Goal: Information Seeking & Learning: Learn about a topic

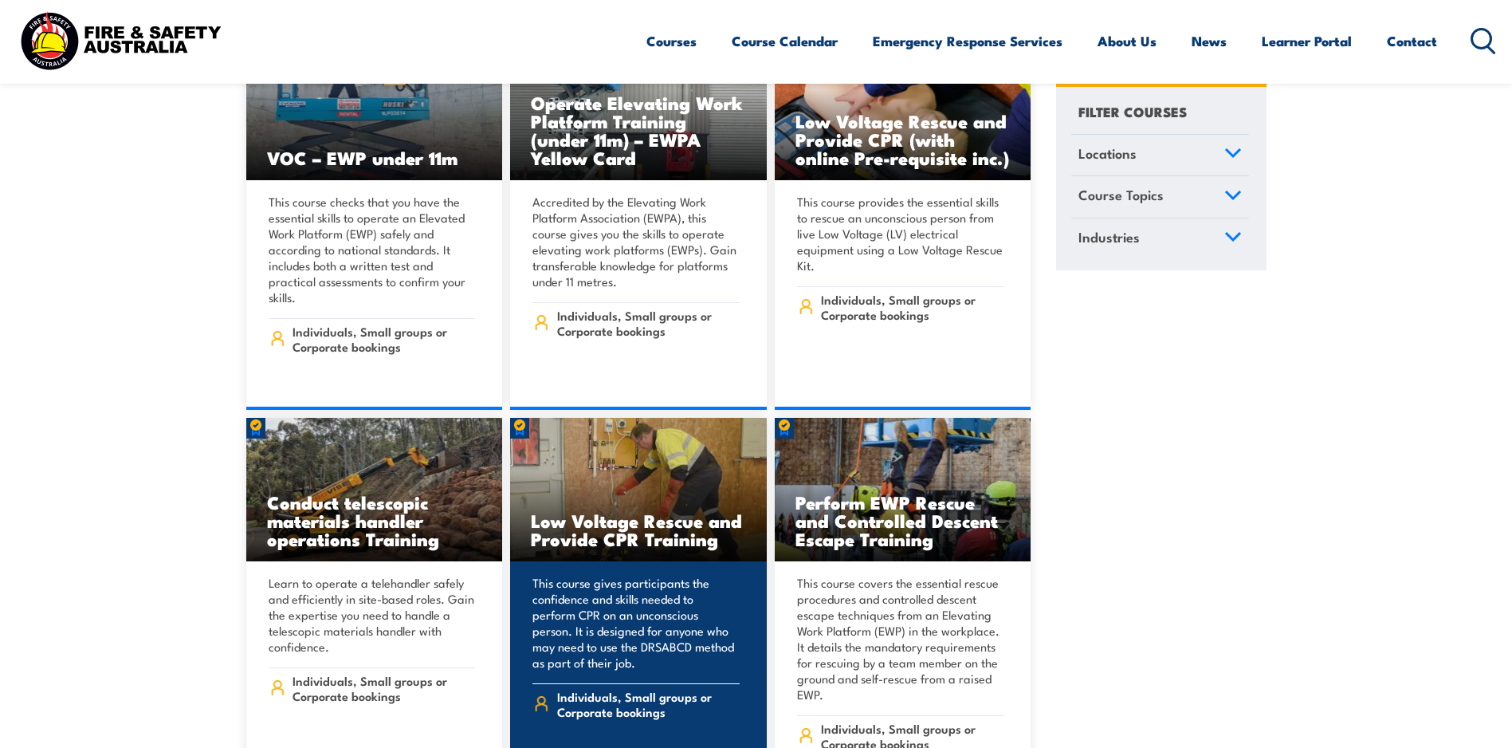
scroll to position [12835, 0]
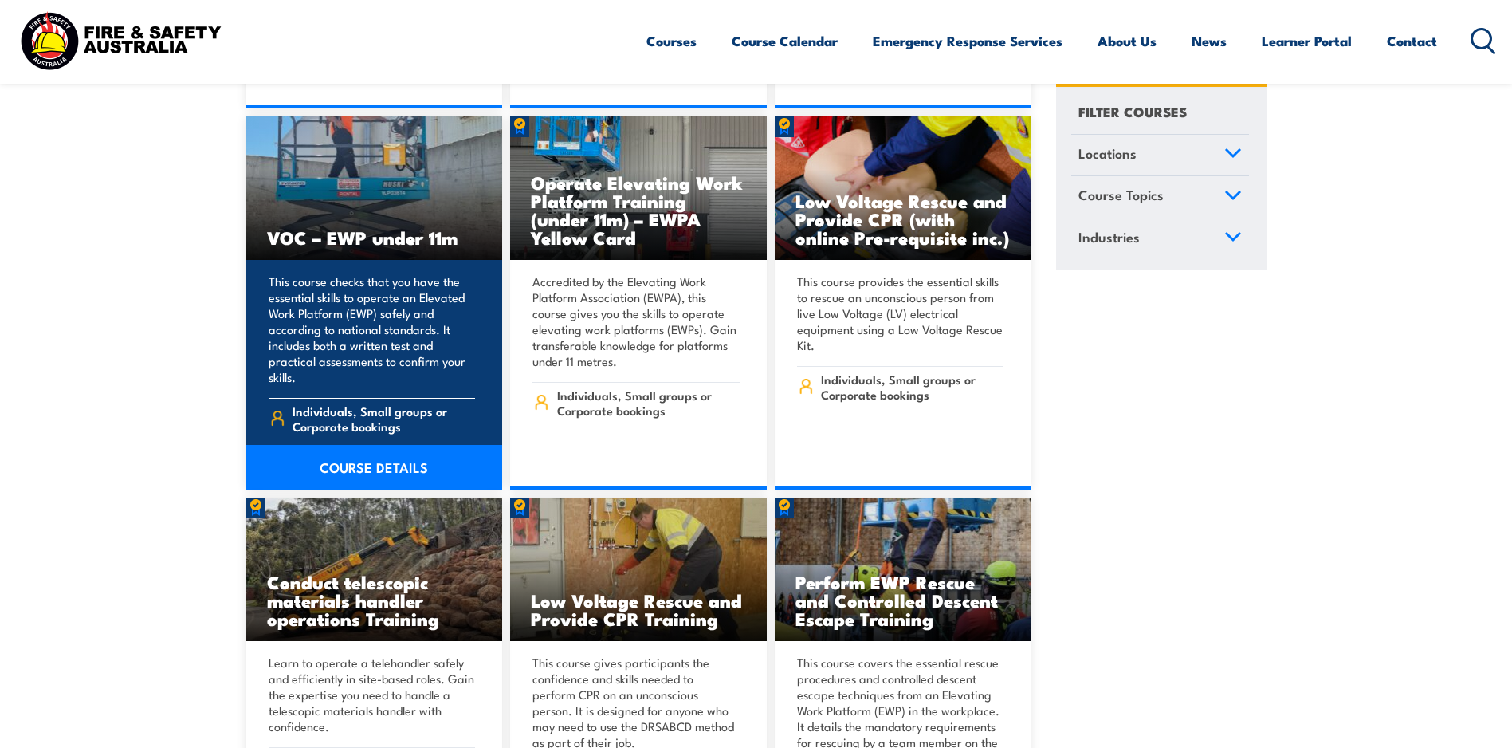
click at [391, 445] on link "COURSE DETAILS" at bounding box center [374, 467] width 257 height 45
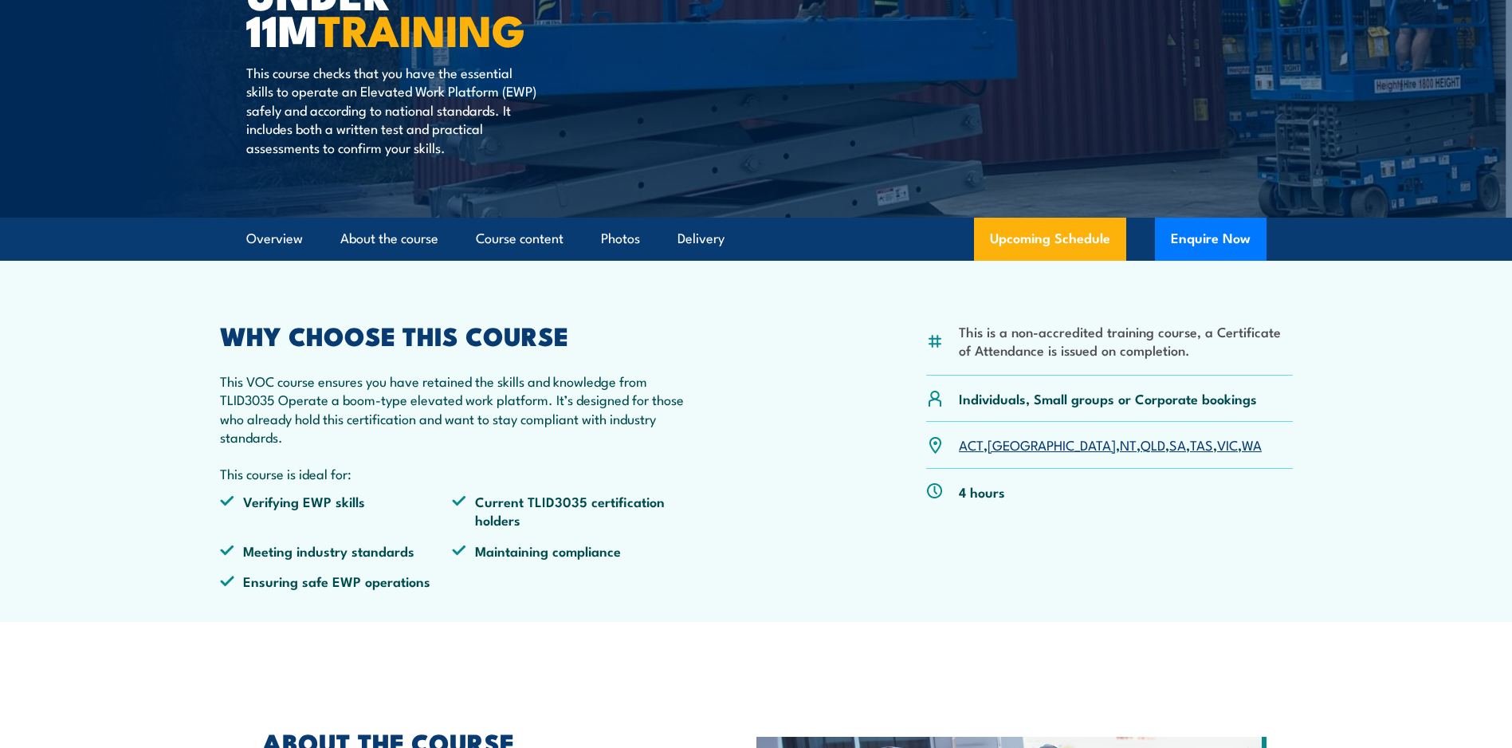
scroll to position [319, 0]
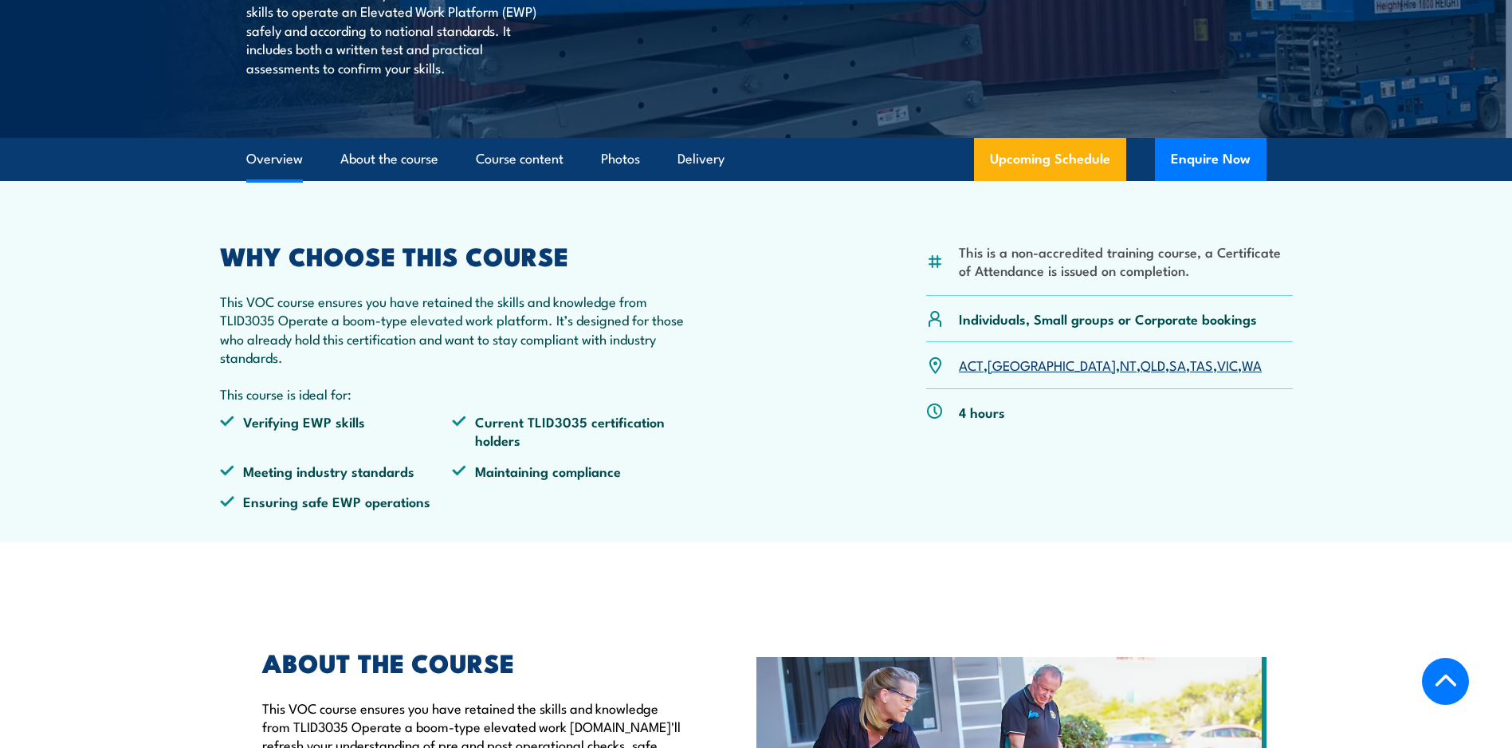
click at [1190, 369] on link "TAS" at bounding box center [1201, 364] width 23 height 19
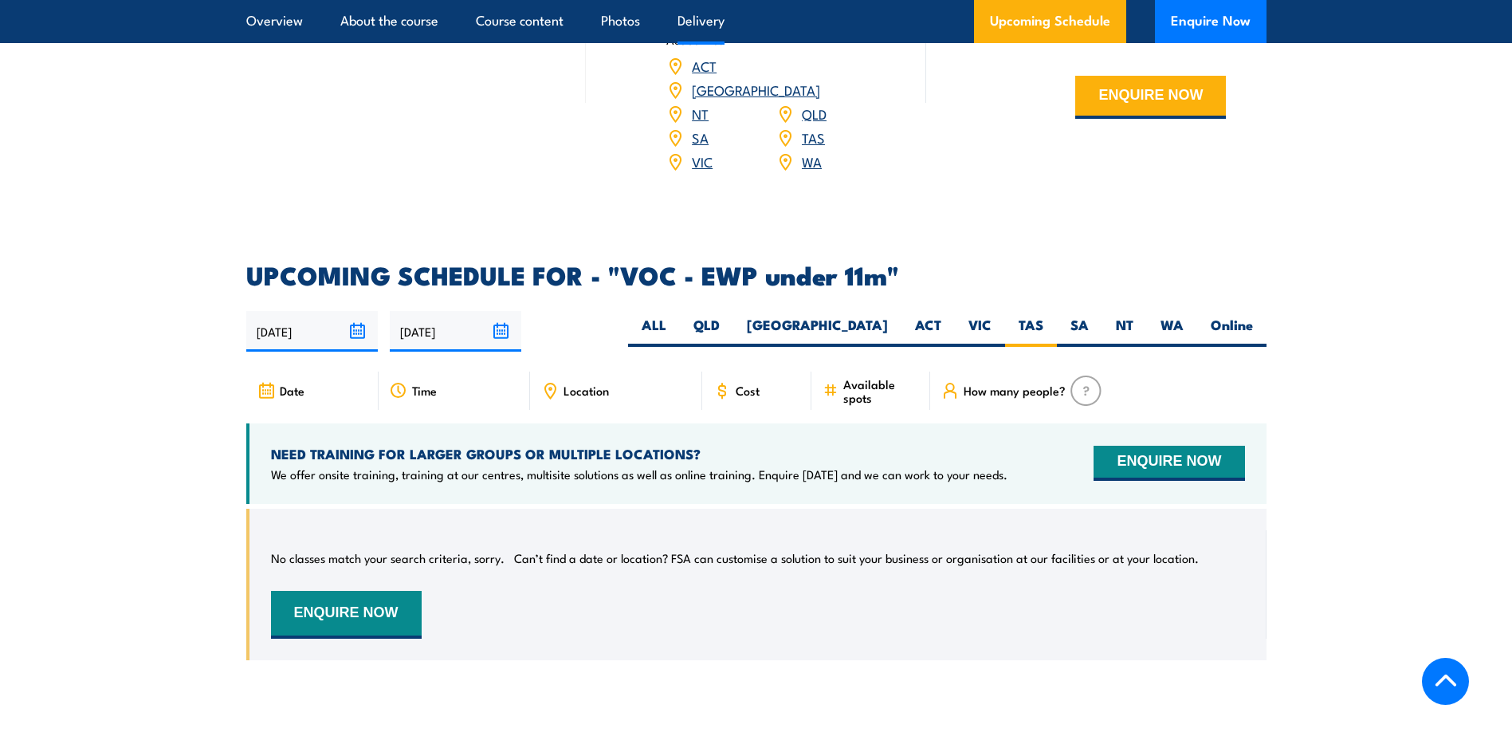
scroll to position [2118, 0]
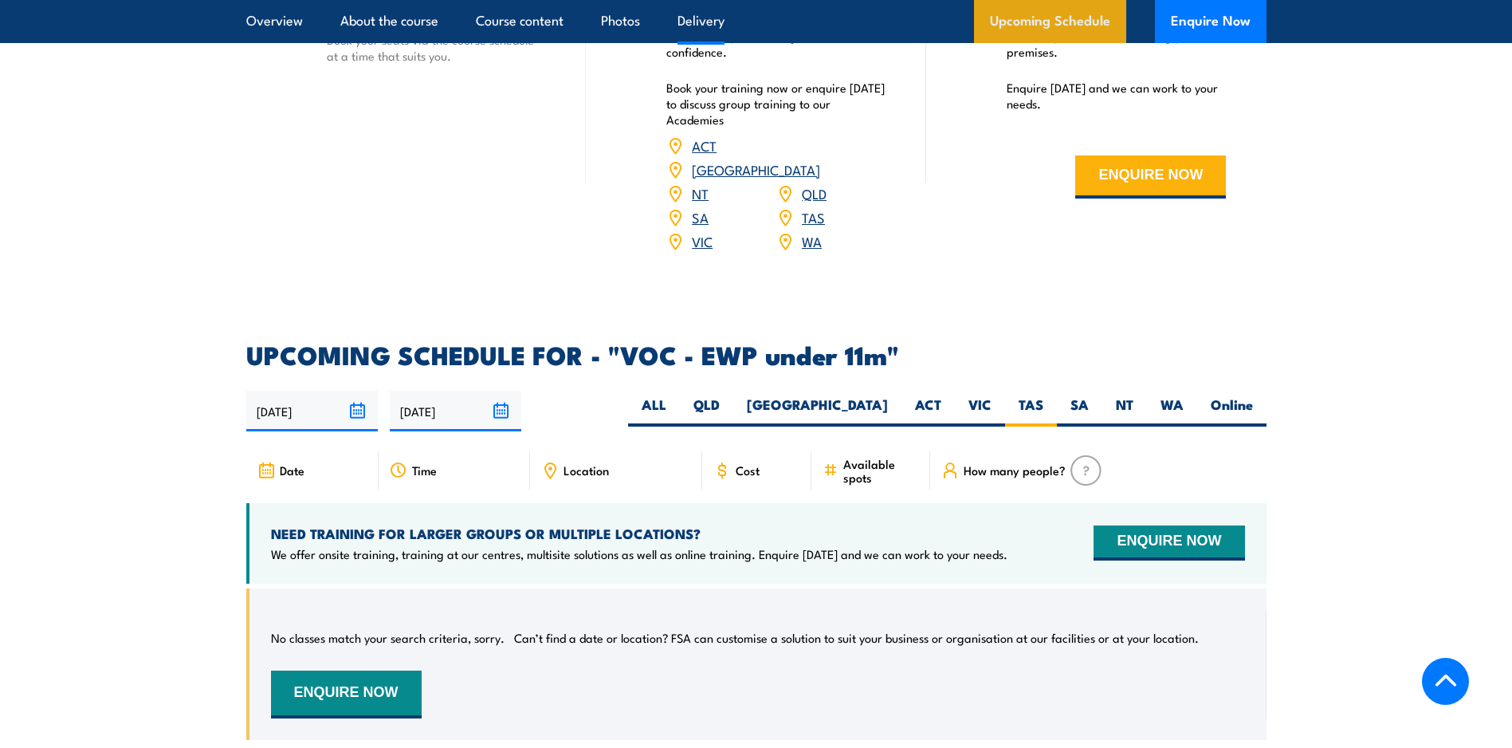
click at [1068, 26] on link "Upcoming Schedule" at bounding box center [1050, 21] width 152 height 43
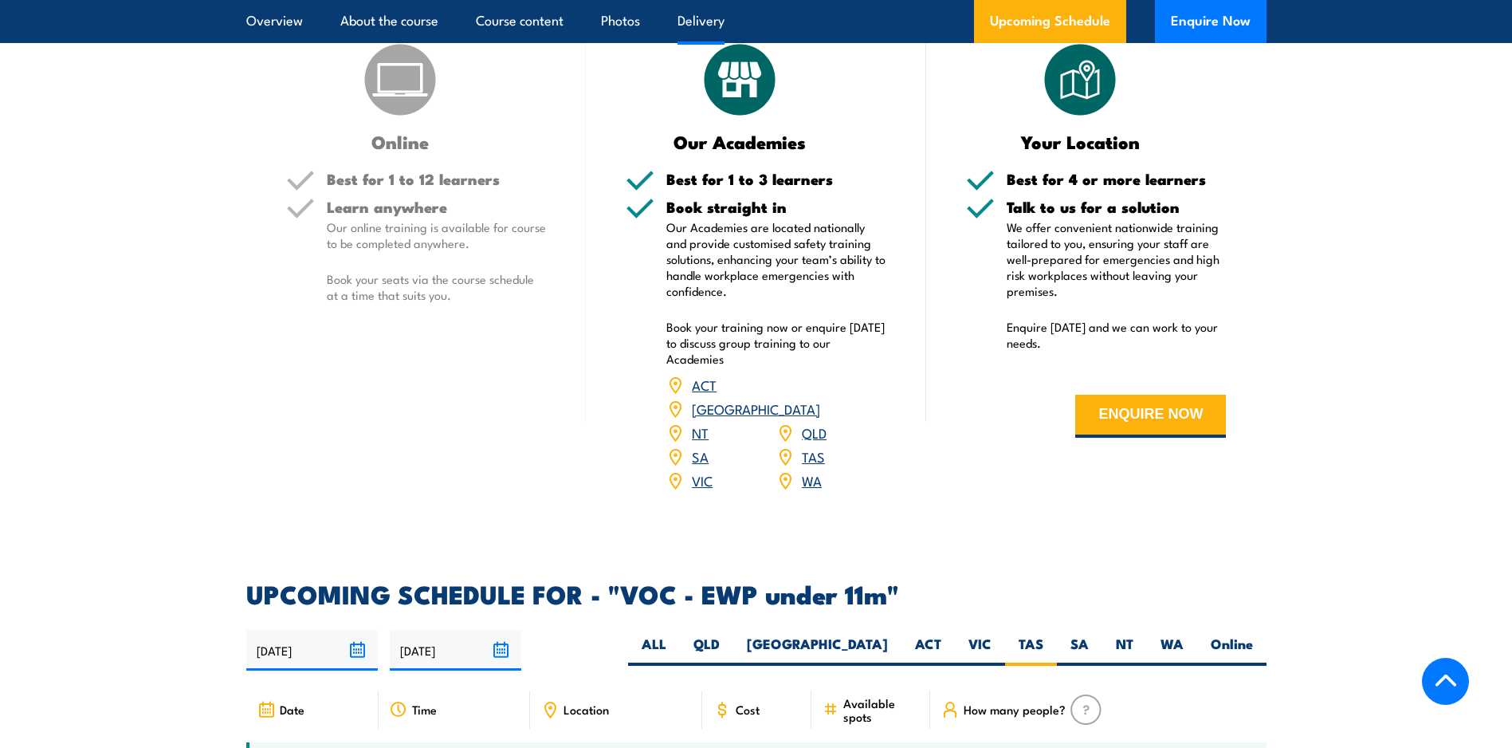
scroll to position [1799, 0]
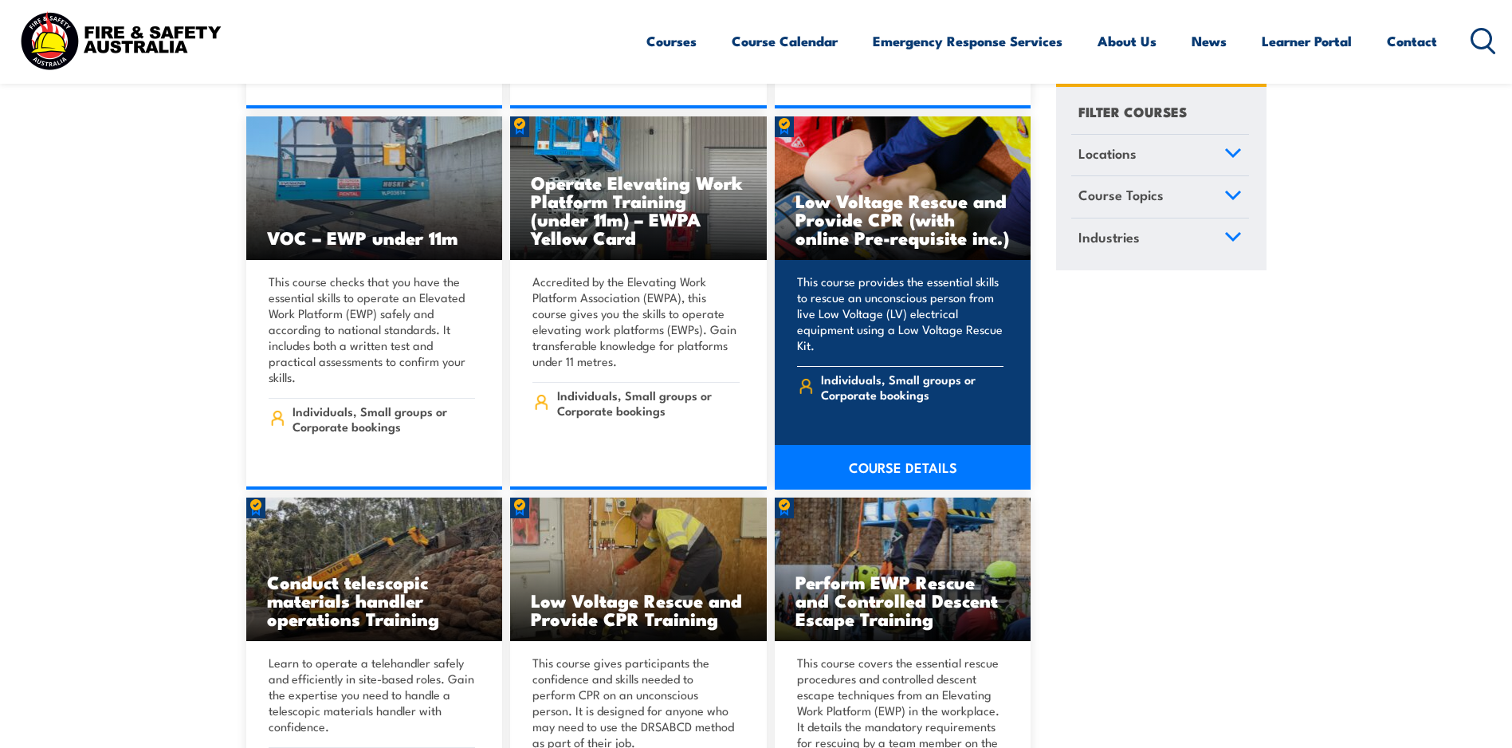
scroll to position [12356, 0]
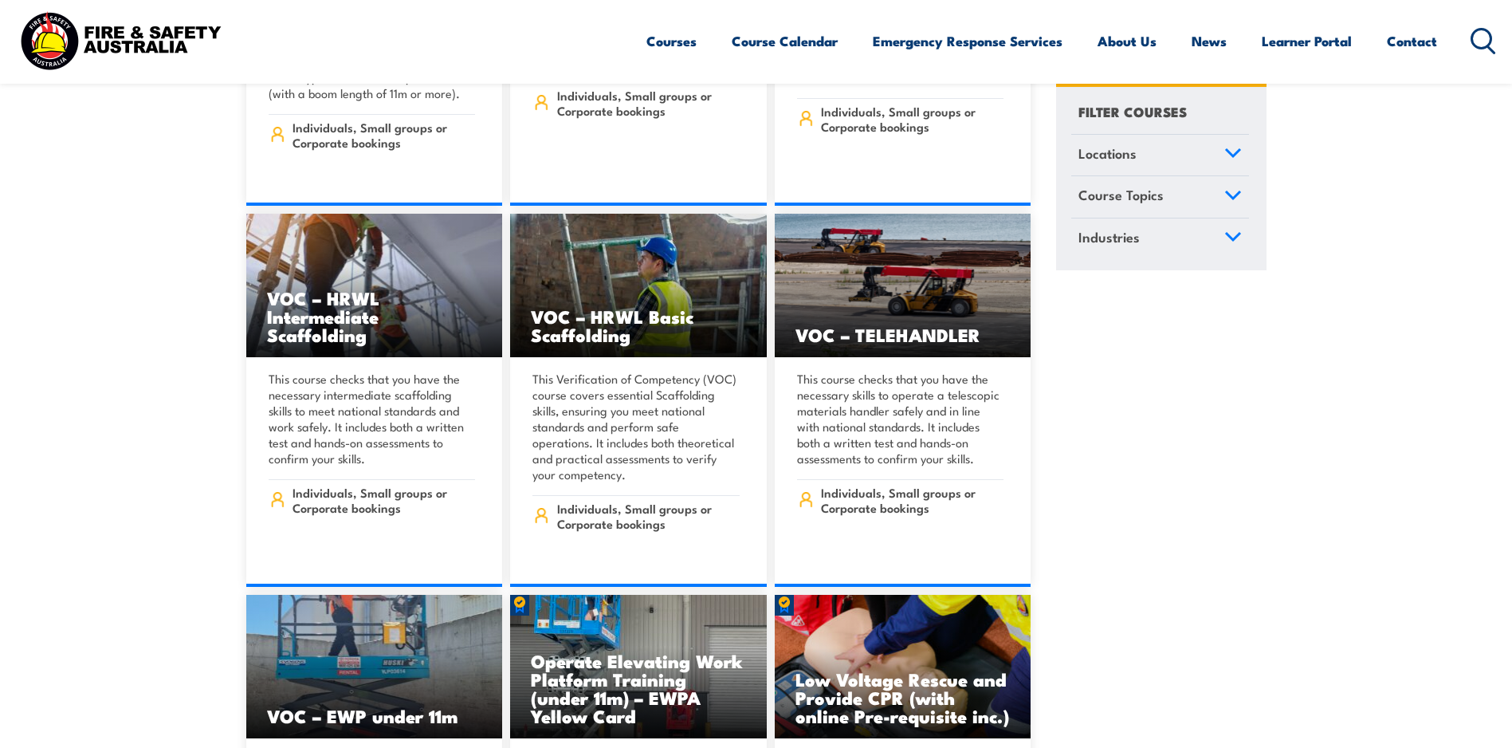
click at [1129, 194] on span "Course Topics" at bounding box center [1121, 196] width 85 height 22
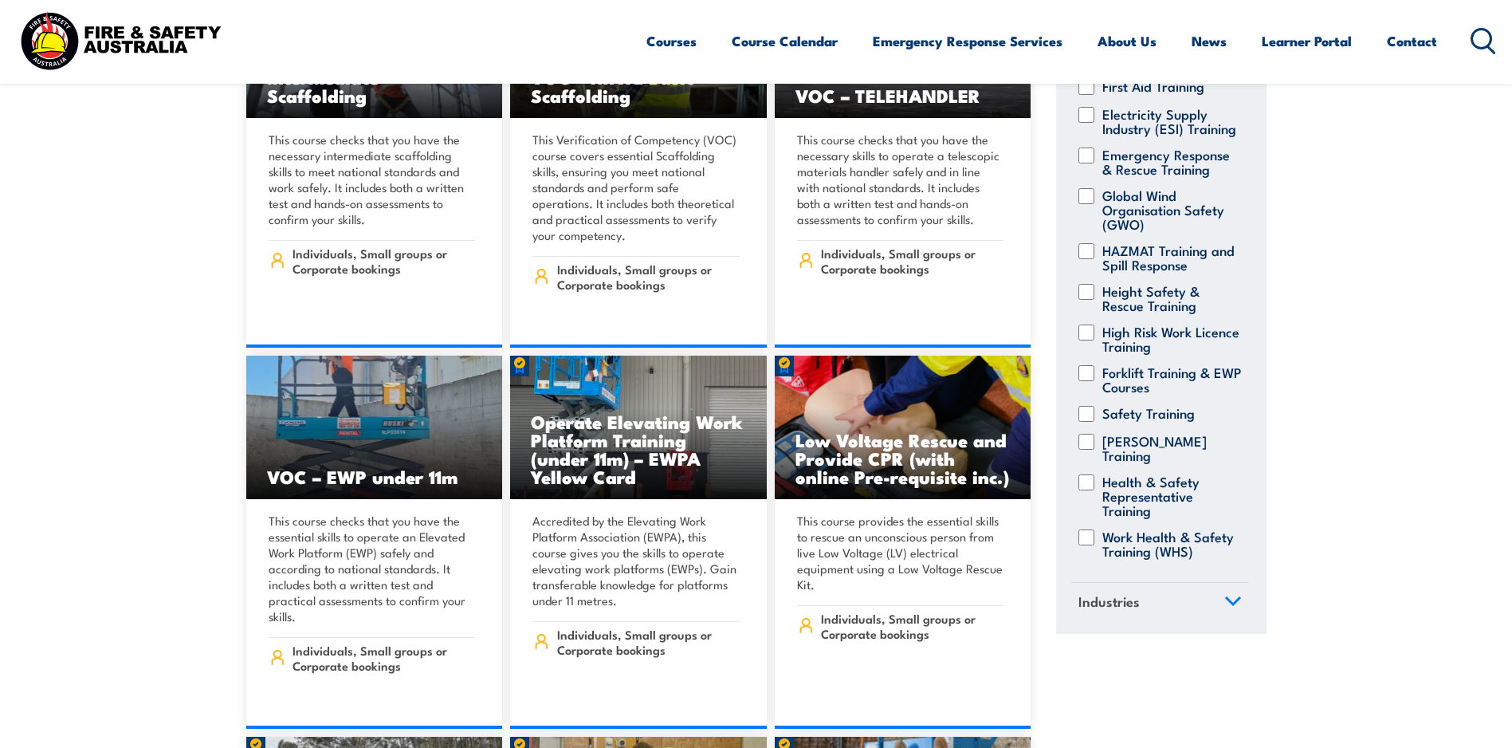
scroll to position [12755, 0]
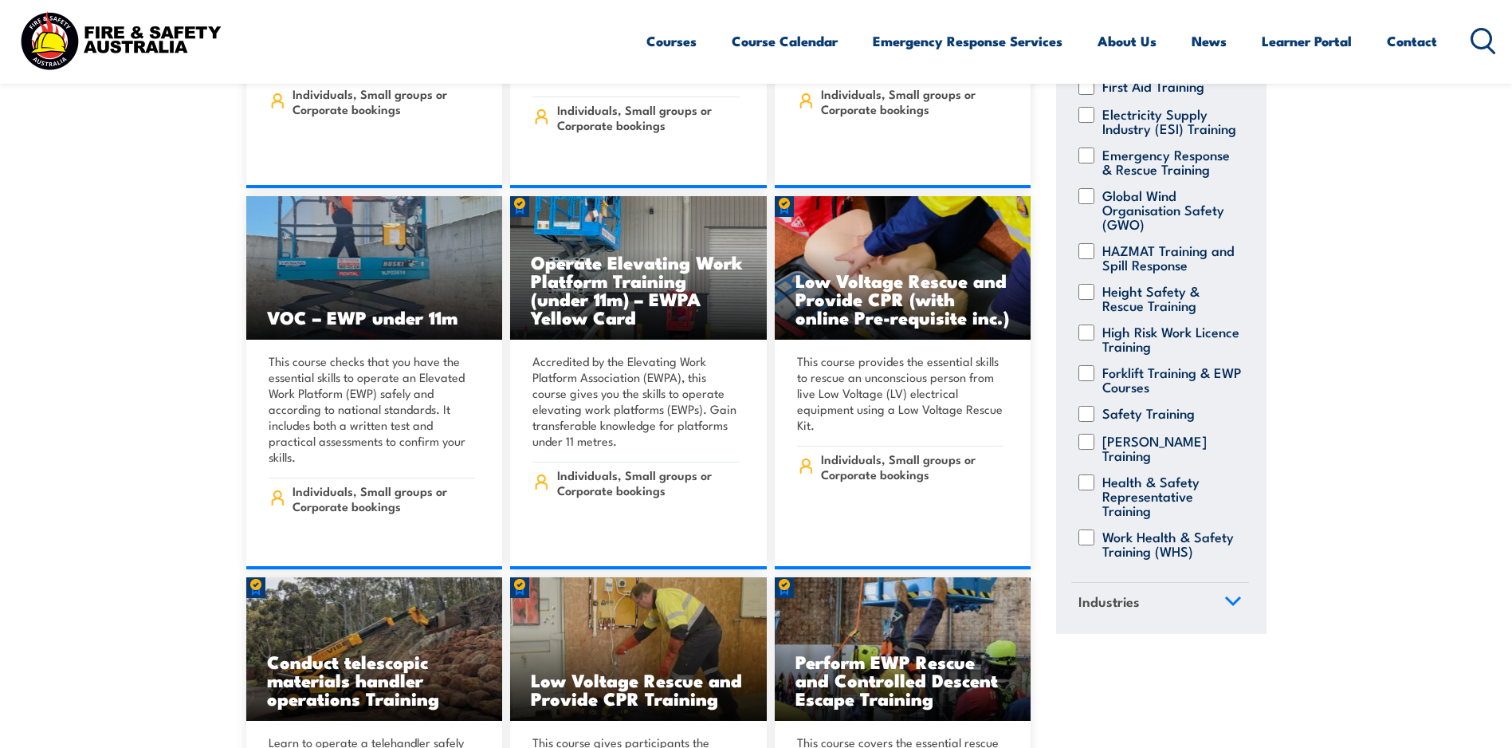
click at [1224, 599] on icon at bounding box center [1233, 601] width 18 height 11
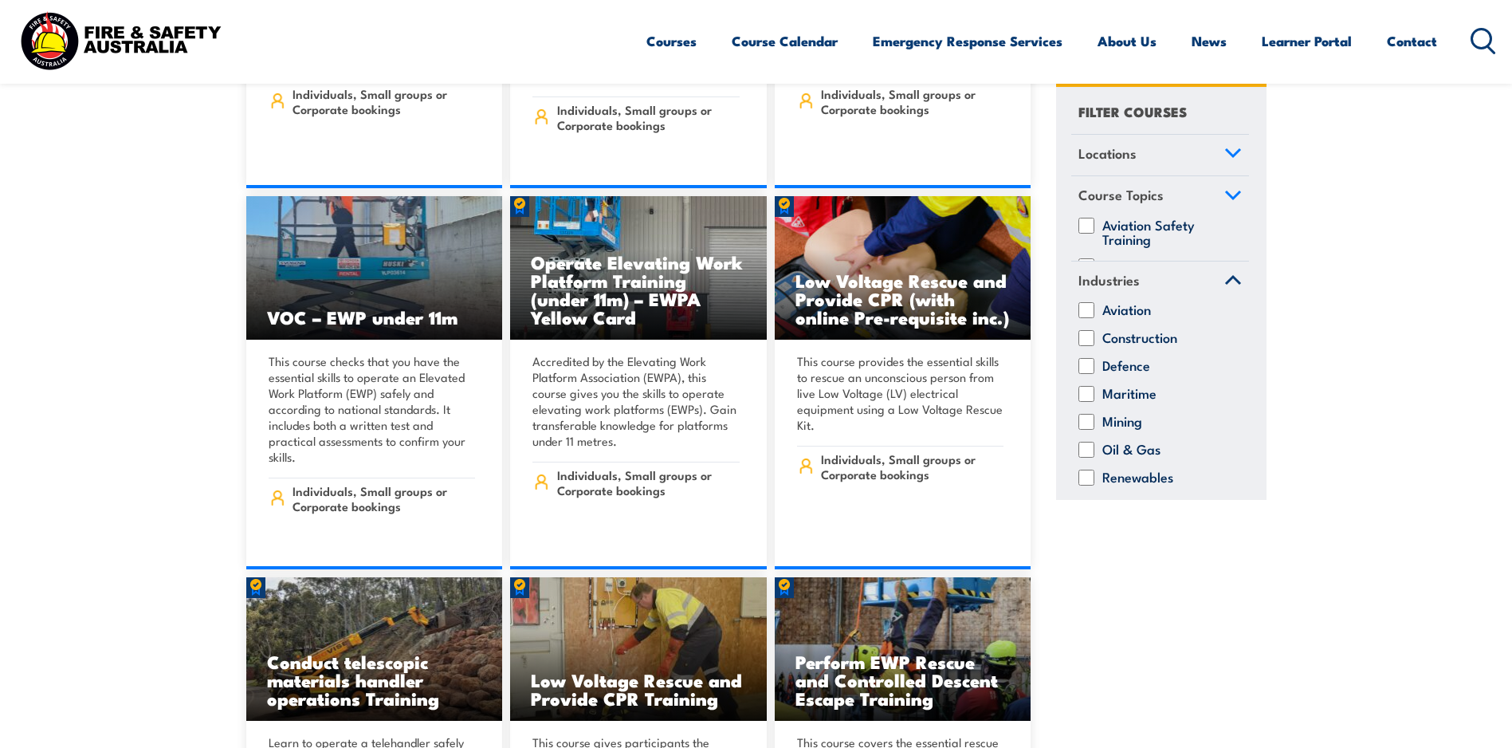
scroll to position [0, 0]
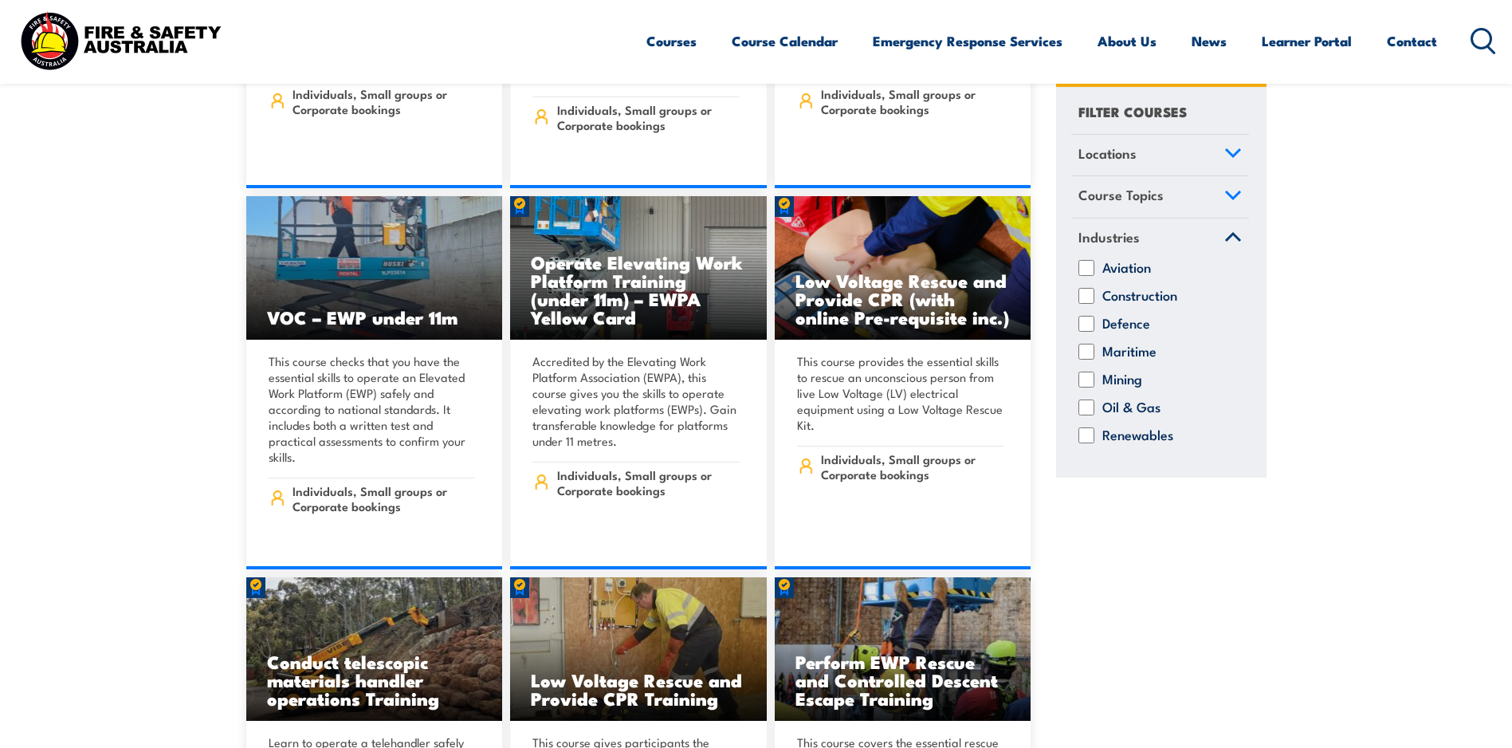
click at [1097, 293] on div "Construction" at bounding box center [1160, 296] width 178 height 16
drag, startPoint x: 1097, startPoint y: 293, endPoint x: 1089, endPoint y: 297, distance: 8.9
click at [1089, 297] on input "Construction" at bounding box center [1087, 296] width 16 height 16
checkbox input "true"
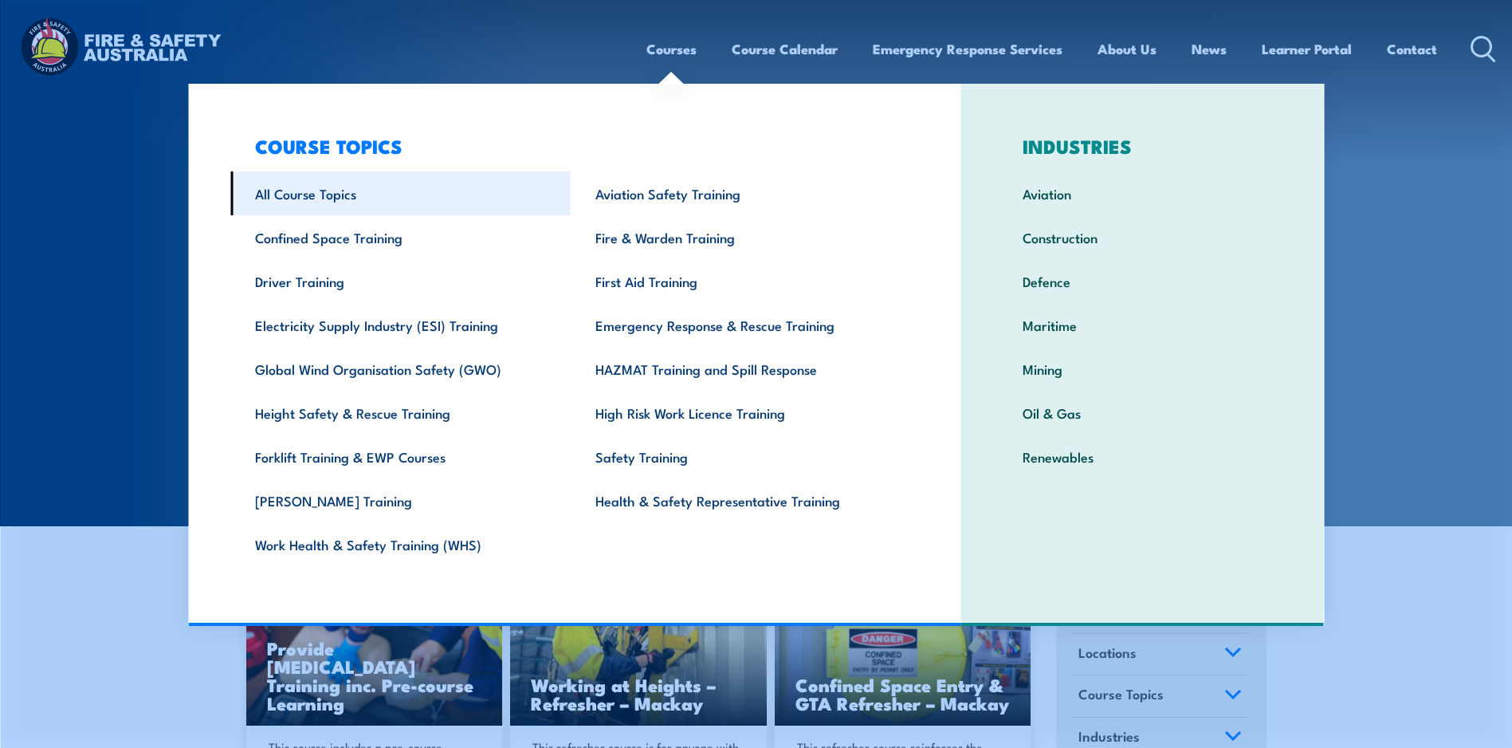
click at [289, 193] on link "All Course Topics" at bounding box center [400, 193] width 340 height 44
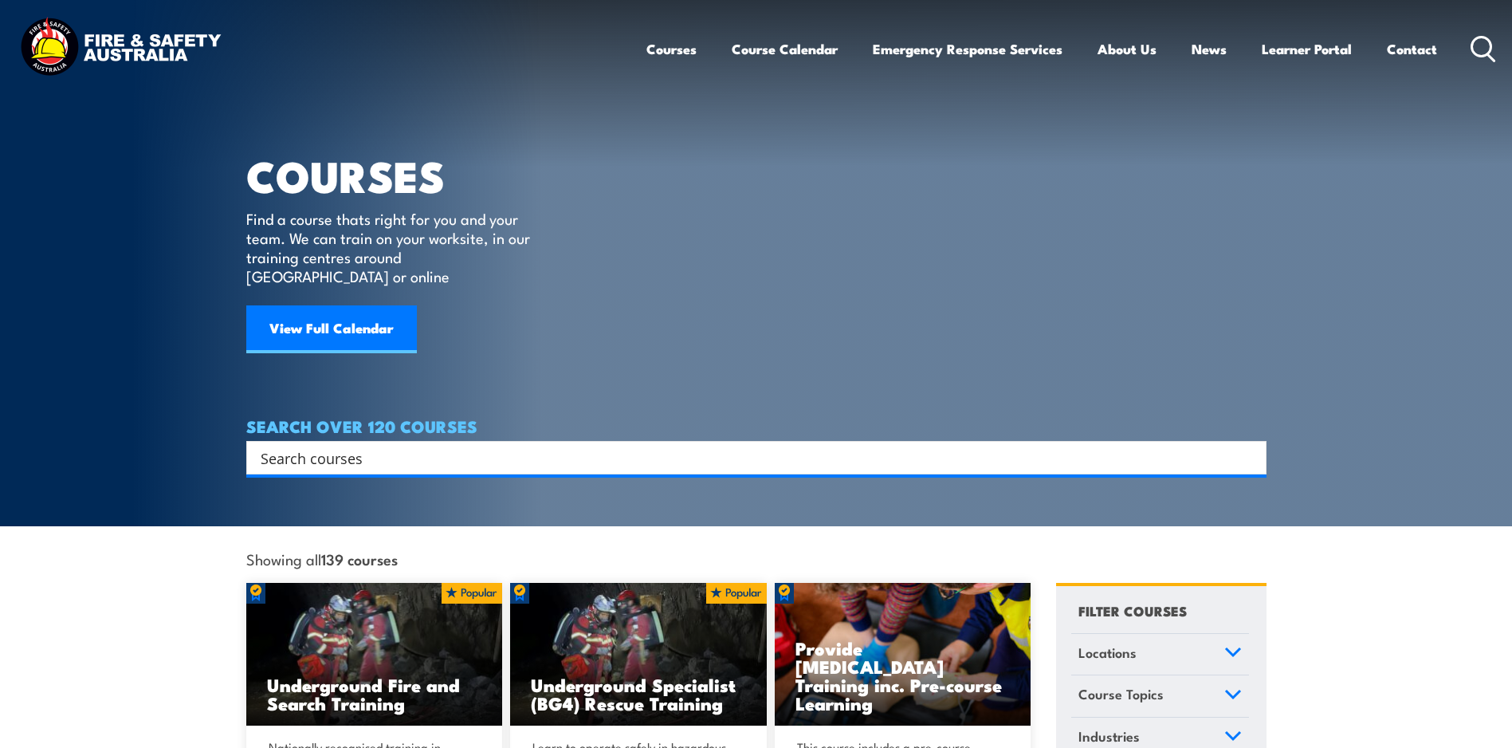
click at [322, 446] on input "Search input" at bounding box center [746, 458] width 971 height 24
type input "training"
drag, startPoint x: 379, startPoint y: 437, endPoint x: 162, endPoint y: 437, distance: 216.8
click at [162, 437] on section "COURSES Find a course thats right for you and your team. We can train on your w…" at bounding box center [756, 263] width 1512 height 526
type input "assessor"
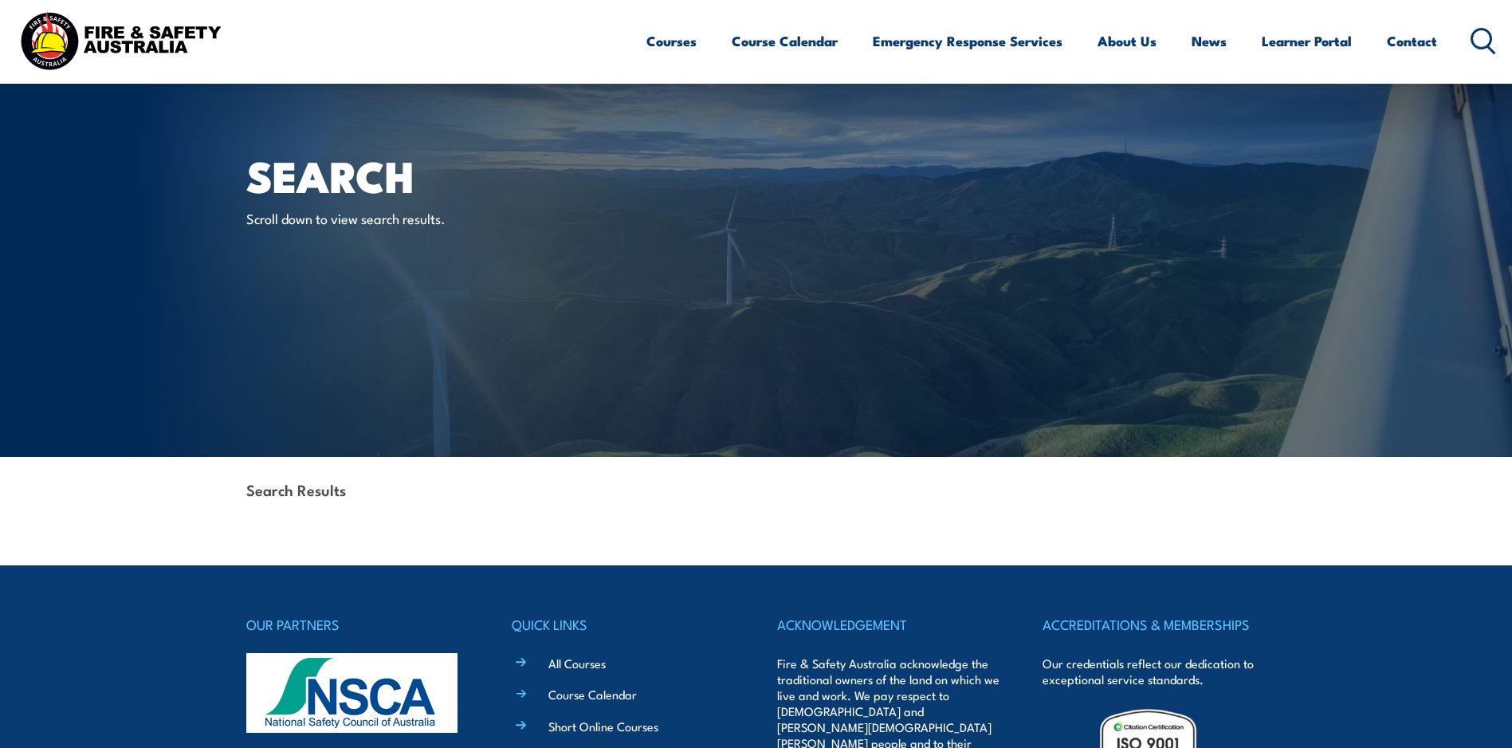
scroll to position [326, 0]
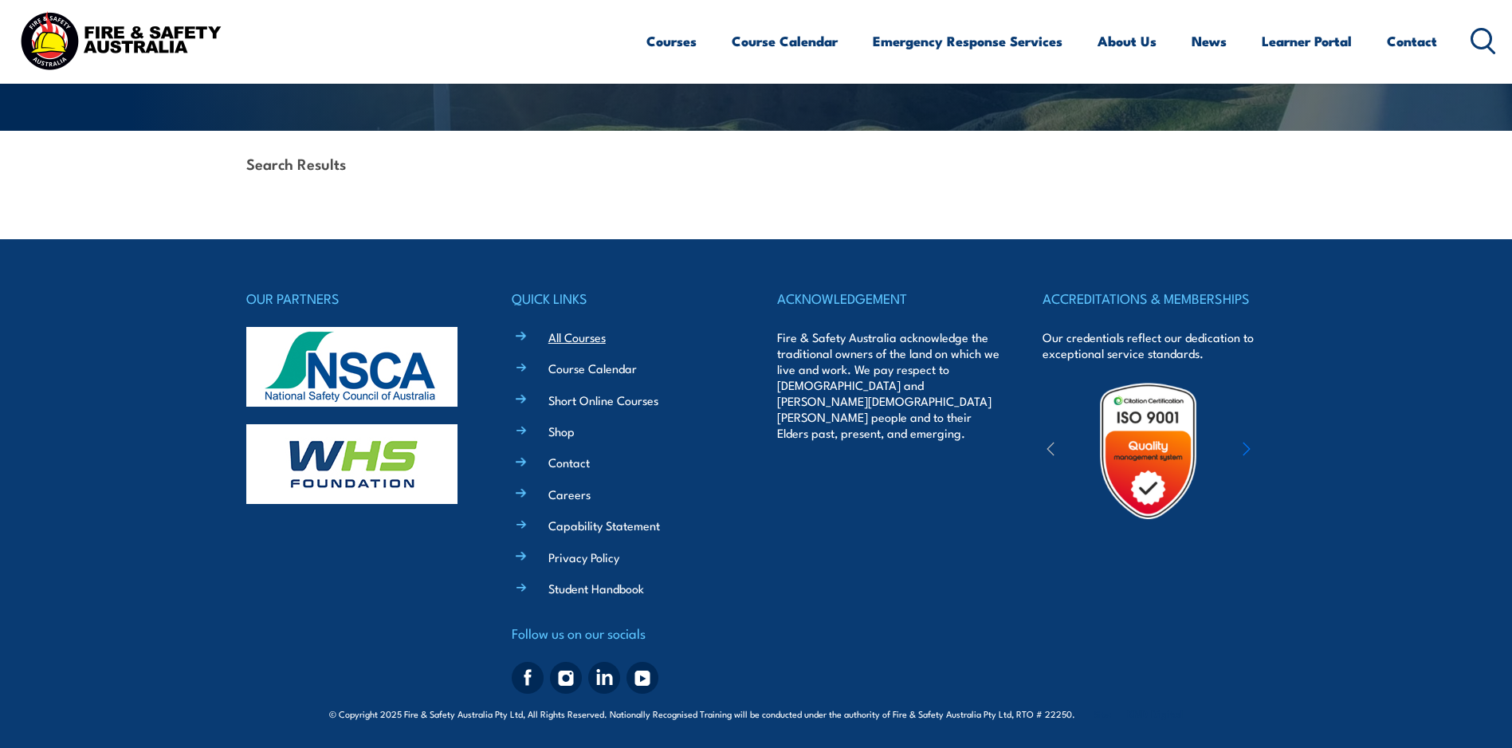
click at [571, 338] on link "All Courses" at bounding box center [576, 336] width 57 height 17
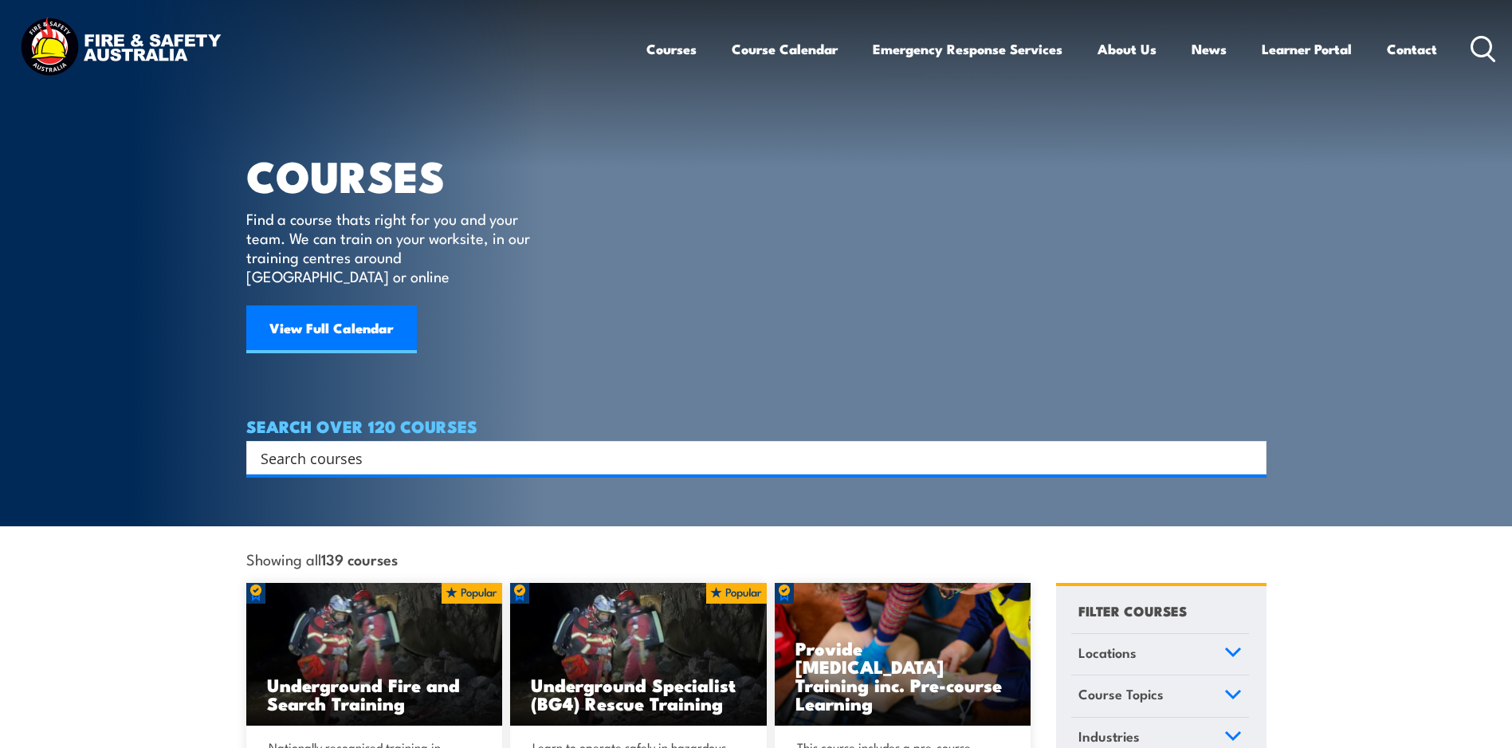
click at [359, 446] on input "Search input" at bounding box center [746, 458] width 971 height 24
type input "trainer"
